Goal: Task Accomplishment & Management: Use online tool/utility

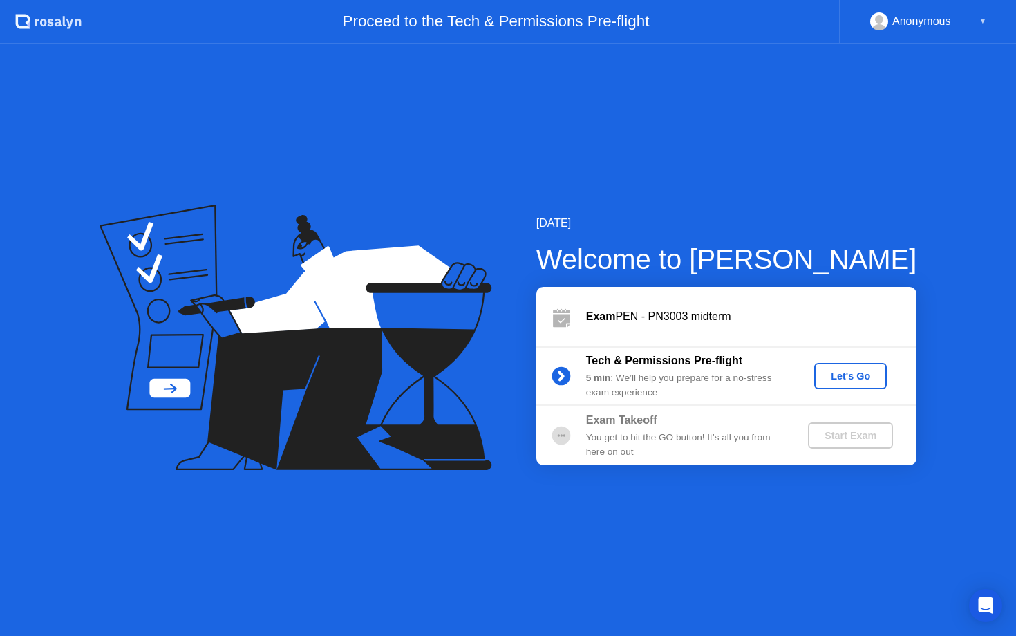
click at [855, 371] on div "Let's Go" at bounding box center [851, 376] width 62 height 11
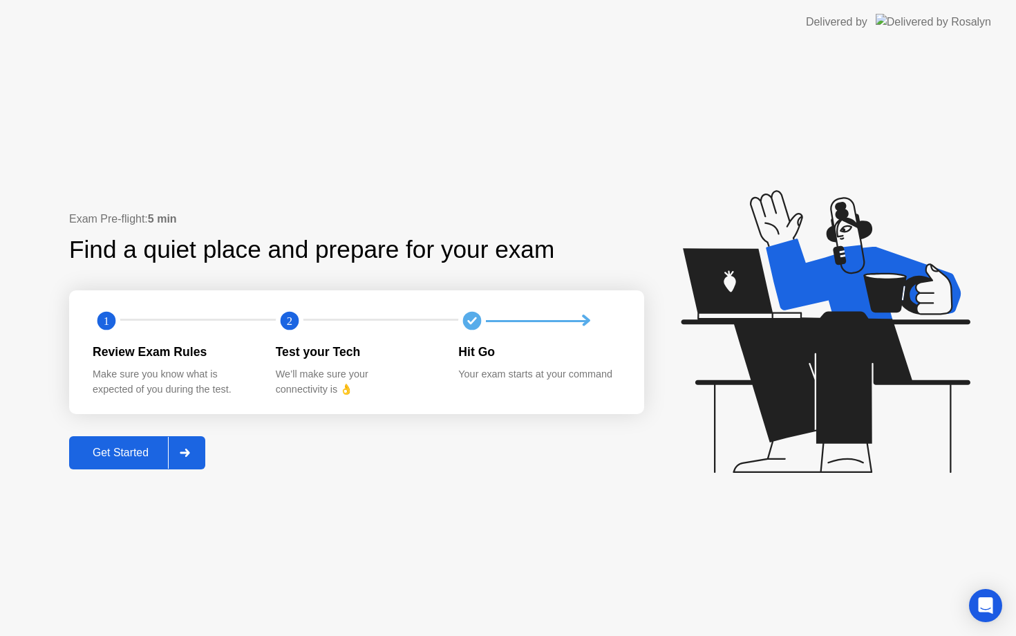
click at [116, 447] on div "Get Started" at bounding box center [120, 453] width 95 height 12
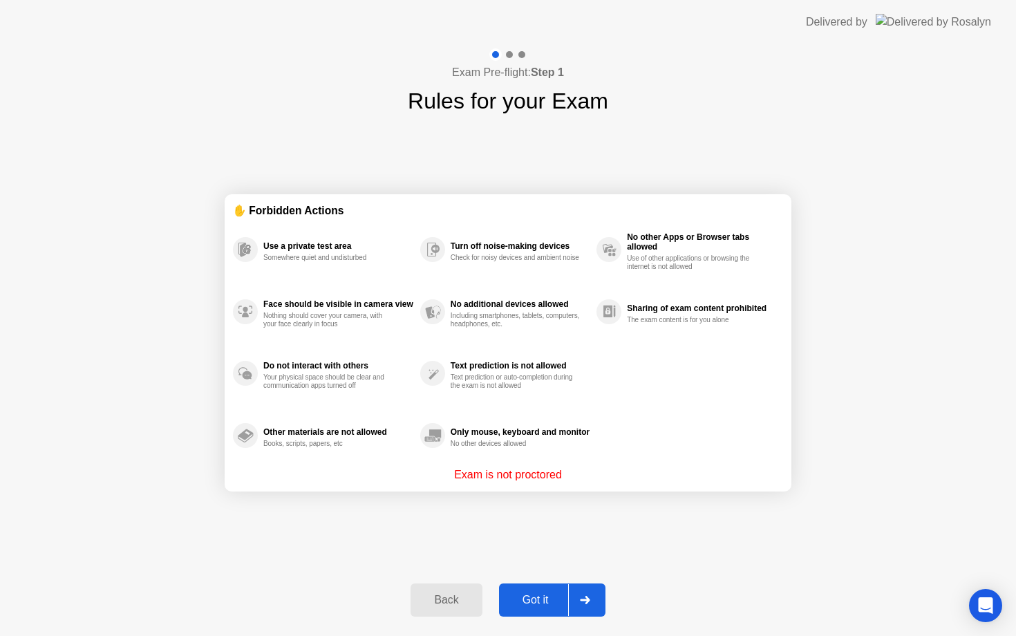
click at [538, 598] on div "Got it" at bounding box center [535, 600] width 65 height 12
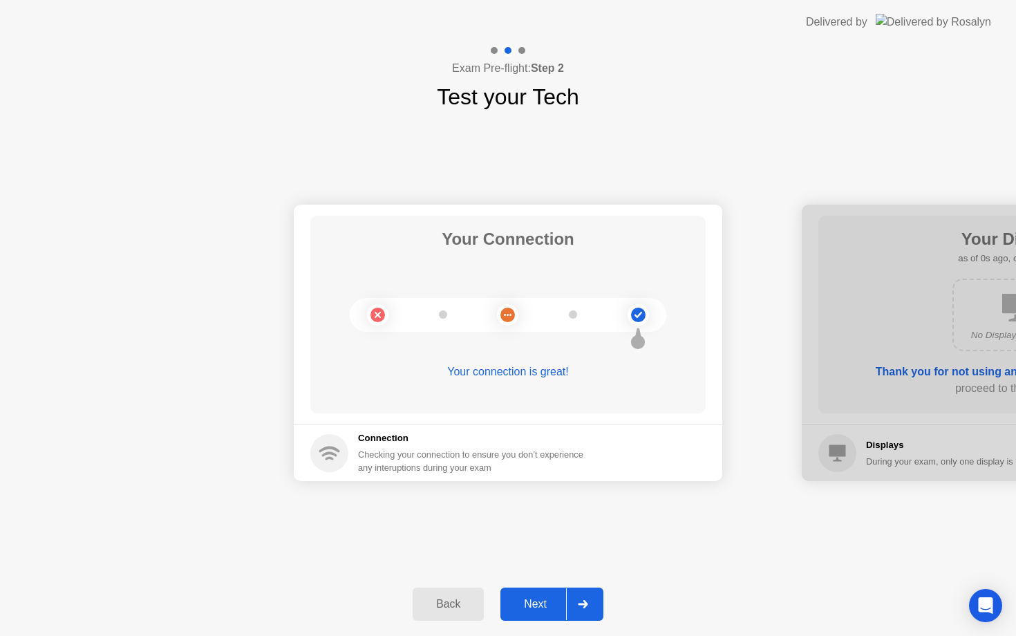
click at [538, 598] on div "Next" at bounding box center [536, 604] width 62 height 12
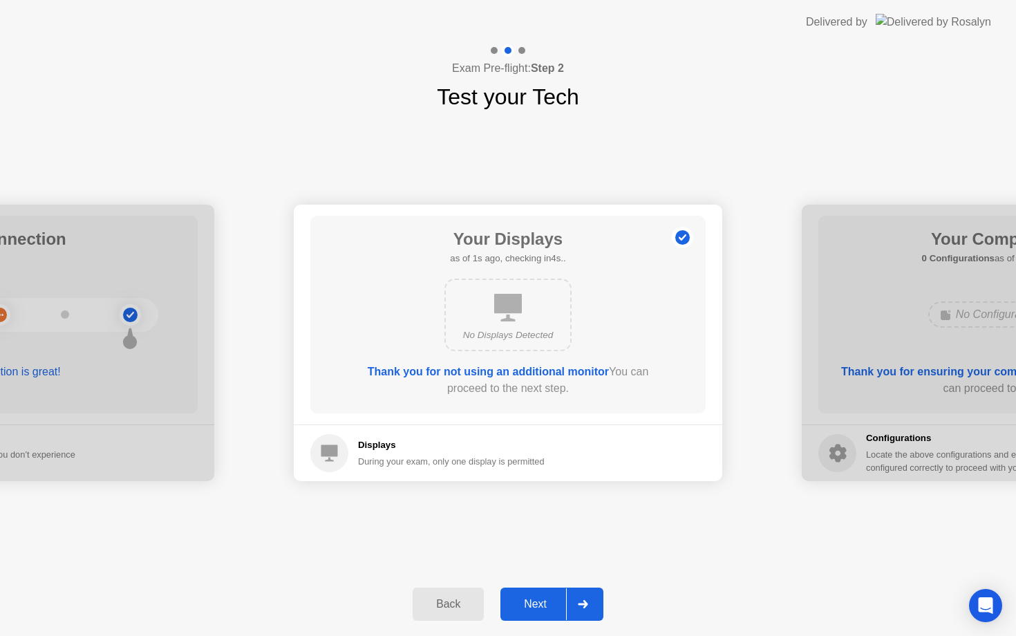
click at [538, 598] on div "Next" at bounding box center [536, 604] width 62 height 12
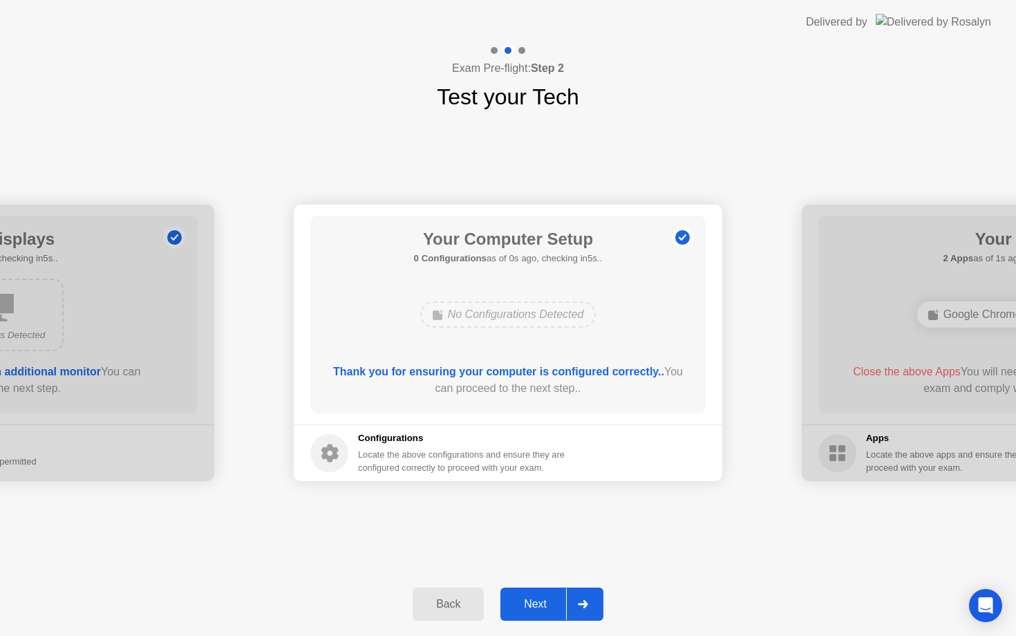
click at [538, 598] on div "Next" at bounding box center [536, 604] width 62 height 12
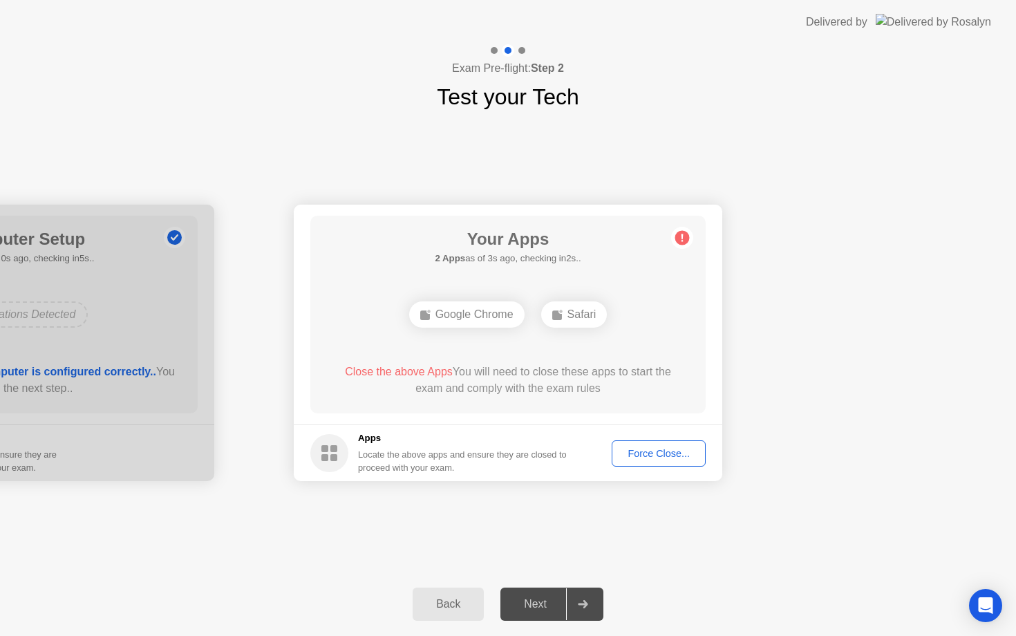
click at [538, 598] on div "Next" at bounding box center [536, 604] width 62 height 12
click at [660, 452] on div "Force Close..." at bounding box center [659, 453] width 84 height 11
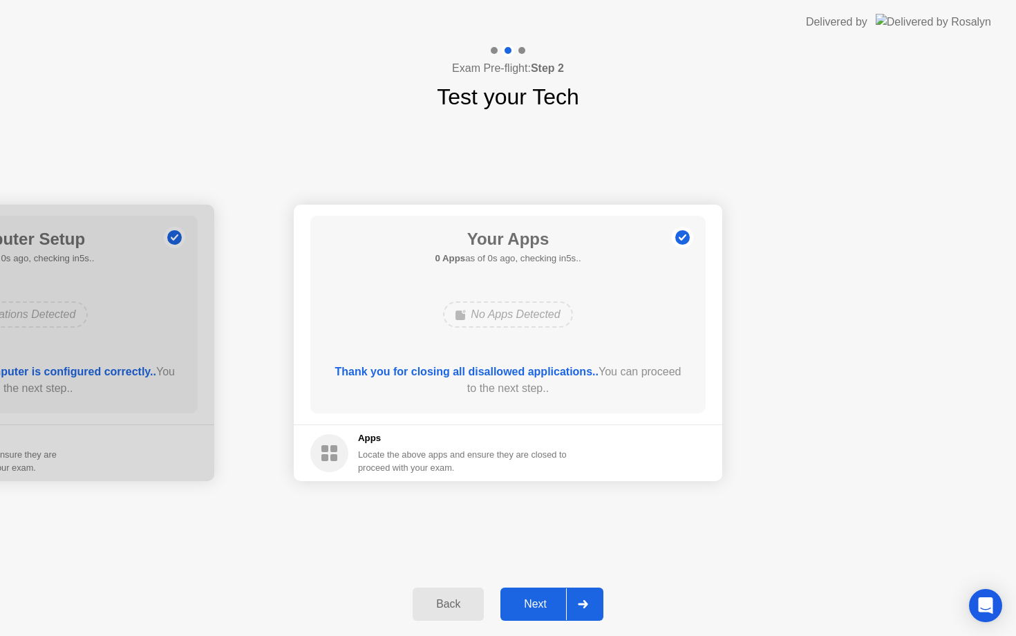
click at [531, 604] on div "Next" at bounding box center [536, 604] width 62 height 12
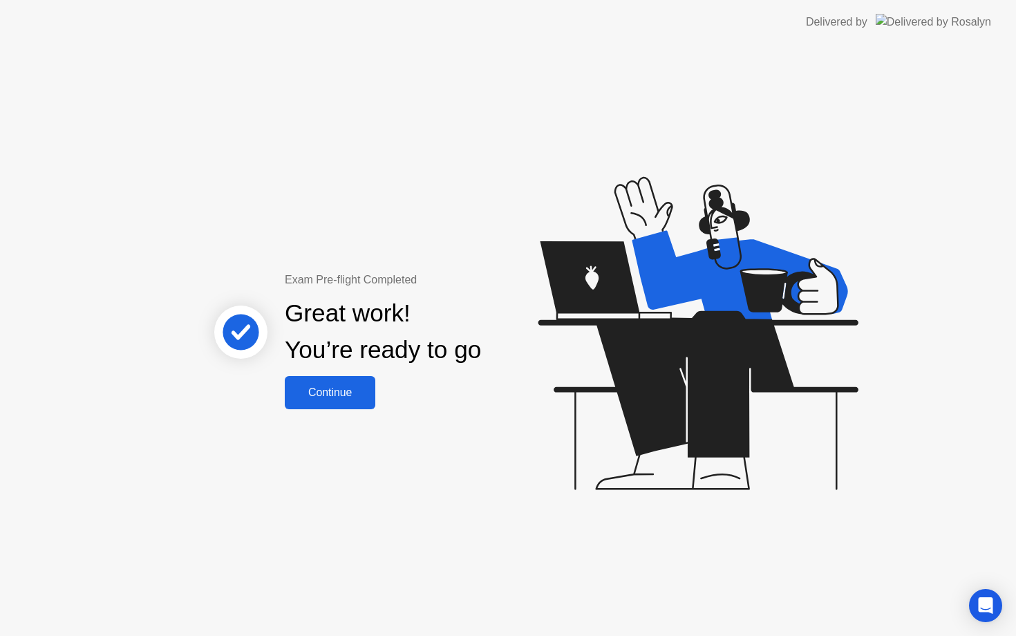
click at [333, 394] on div "Continue" at bounding box center [330, 392] width 82 height 12
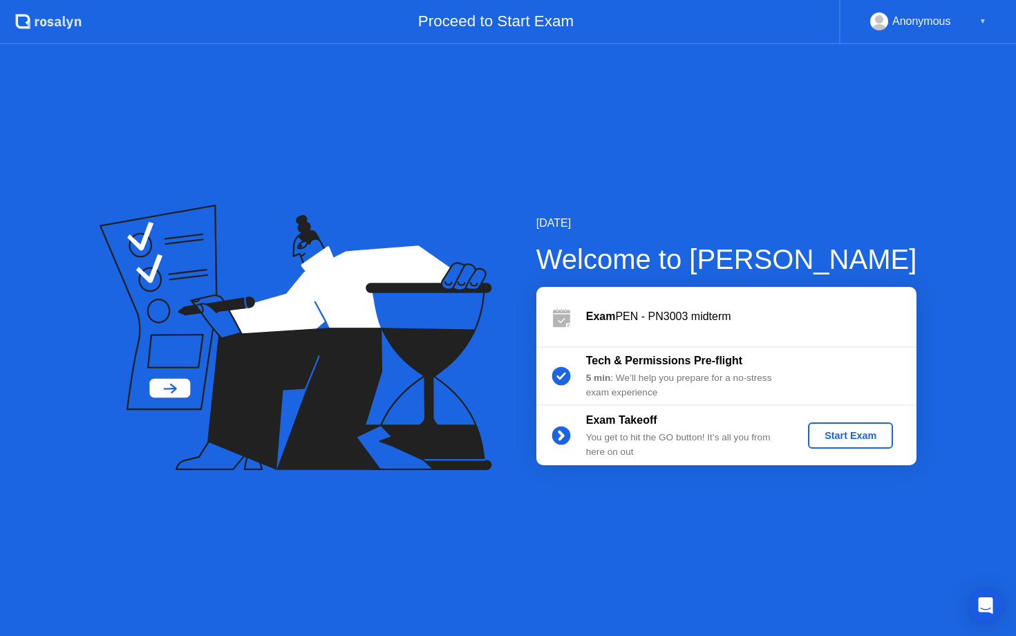
click at [855, 436] on div "Start Exam" at bounding box center [851, 435] width 74 height 11
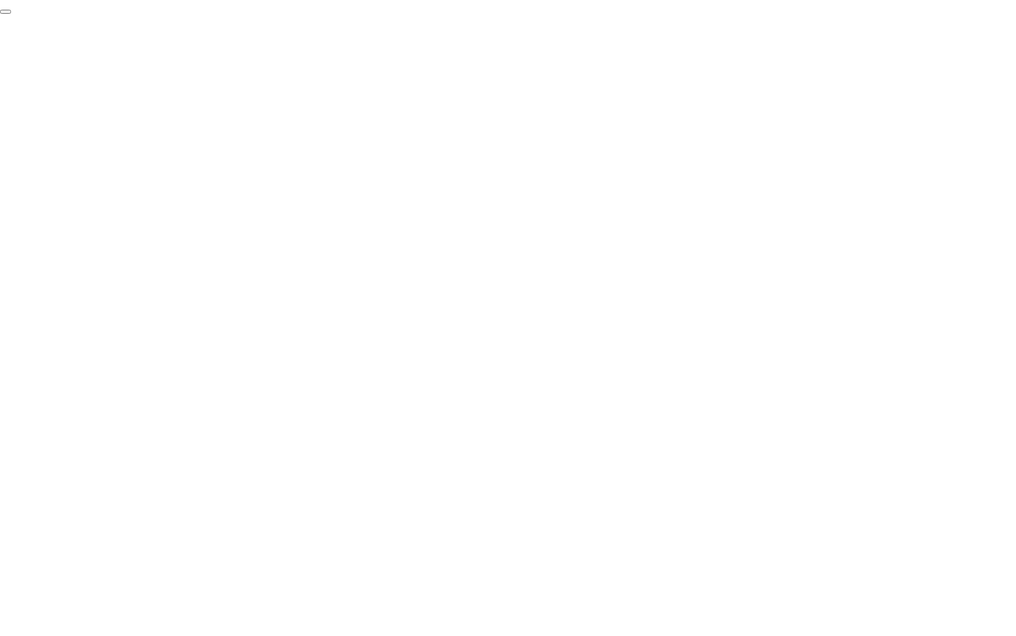
click div "End Proctoring Session"
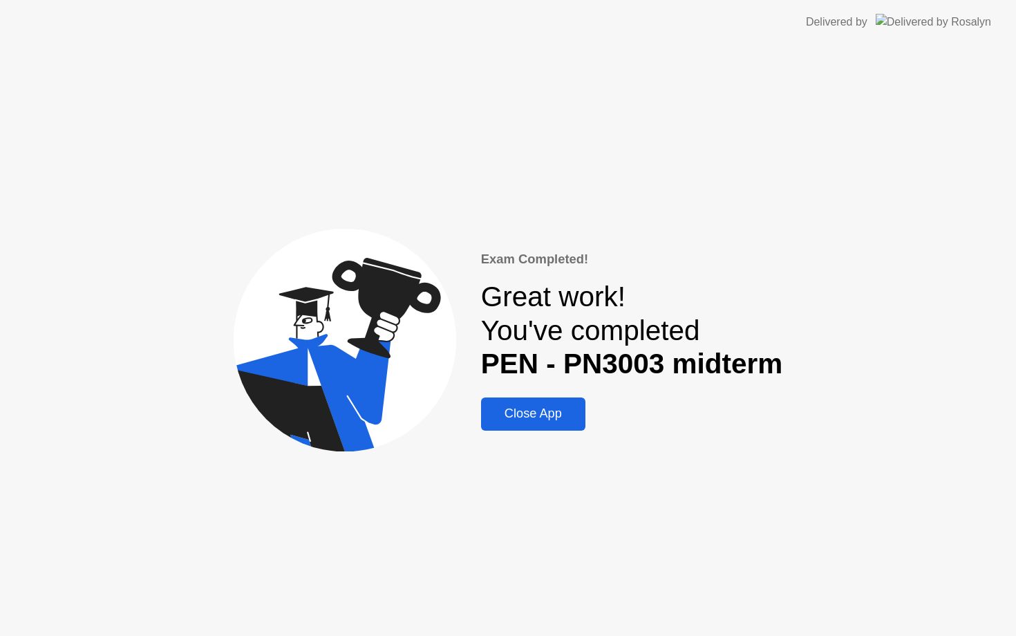
click at [526, 404] on button "Close App" at bounding box center [533, 414] width 104 height 33
